Goal: Information Seeking & Learning: Learn about a topic

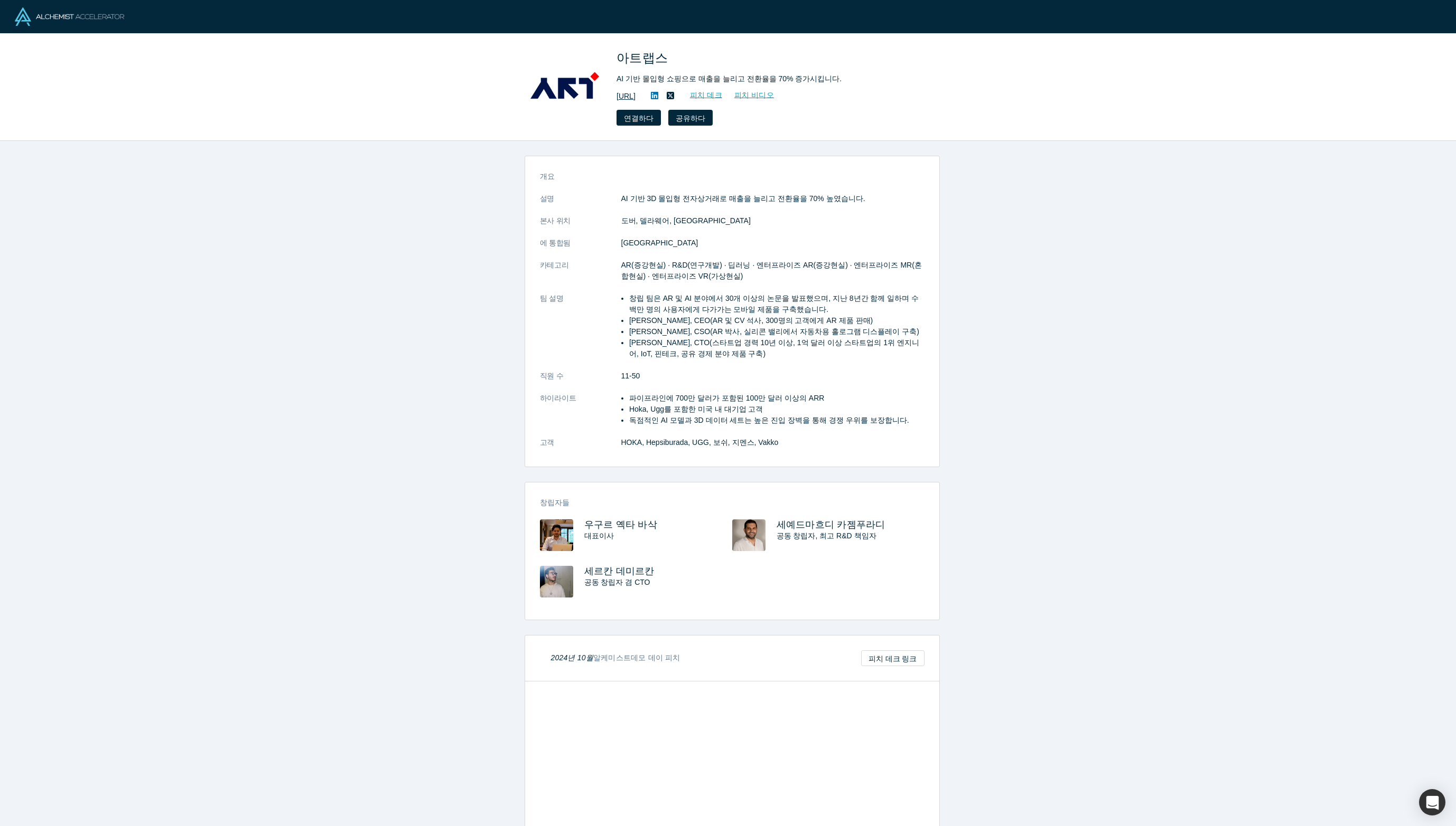
click at [627, 98] on font "https://artlabs.ai/" at bounding box center [626, 96] width 19 height 9
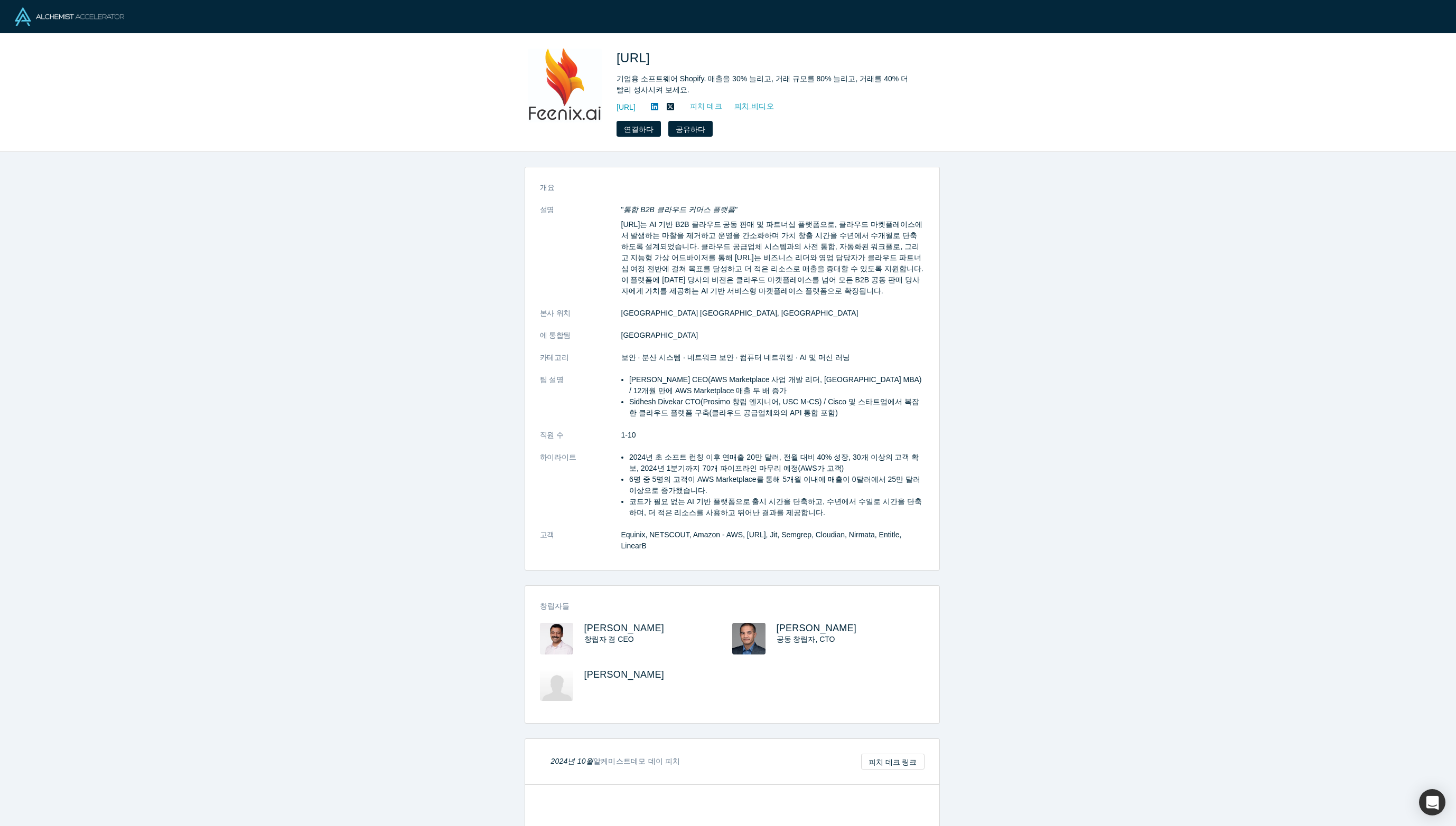
click at [722, 107] on font "피치 데크" at bounding box center [706, 106] width 32 height 9
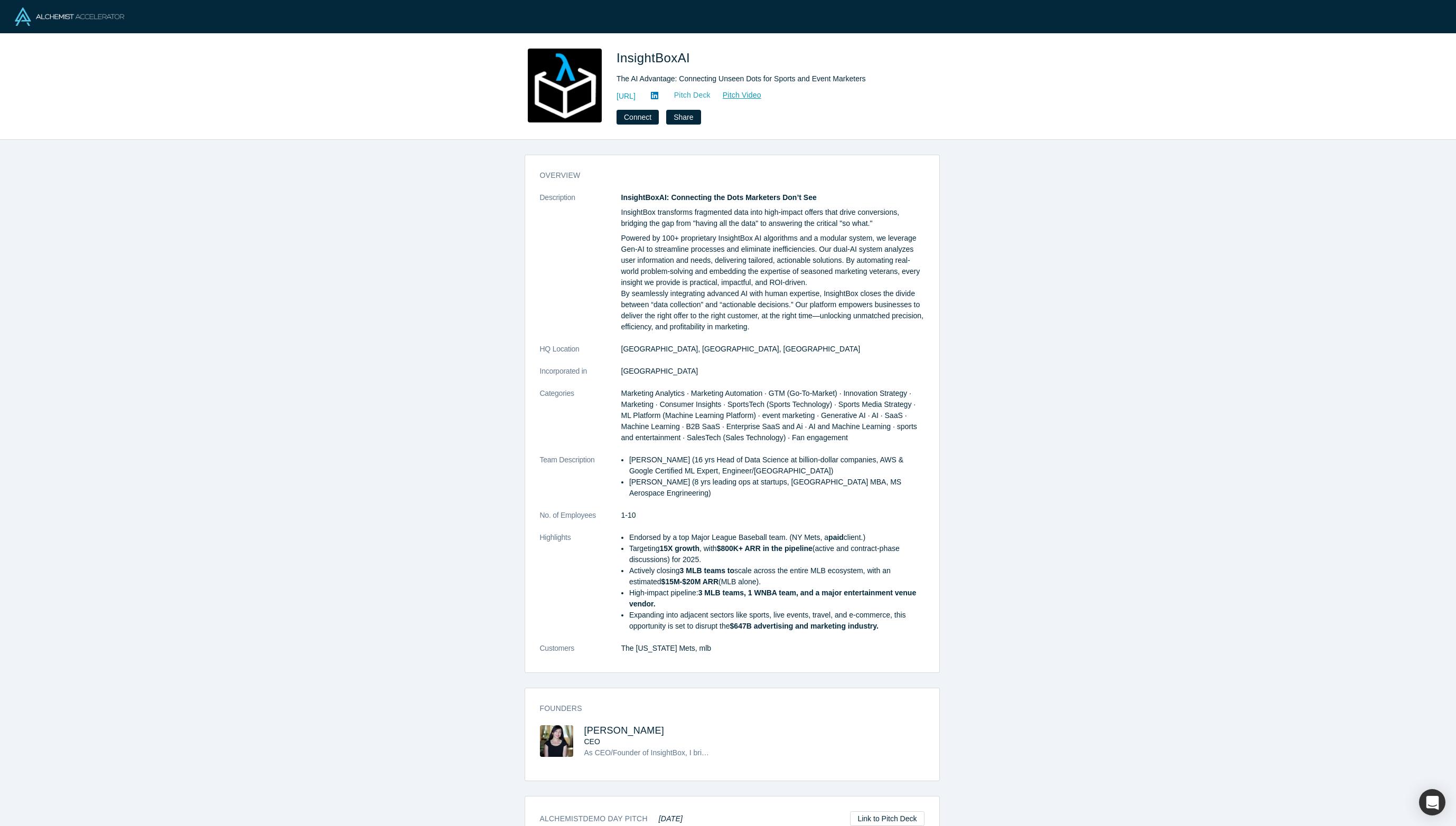
click at [711, 95] on link "Pitch Deck" at bounding box center [687, 95] width 49 height 12
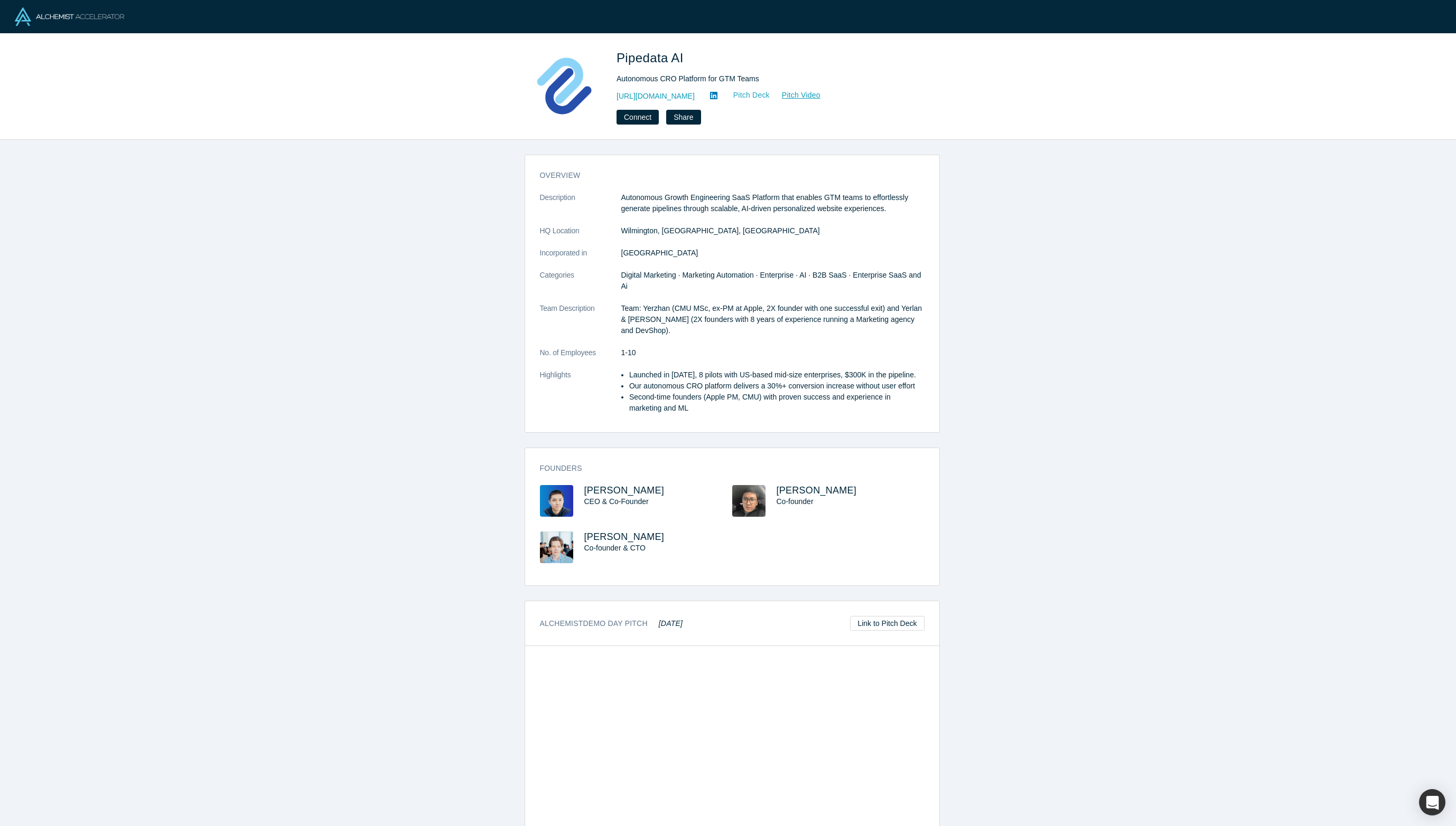
click at [748, 96] on link "Pitch Deck" at bounding box center [746, 95] width 49 height 12
